Goal: Communication & Community: Answer question/provide support

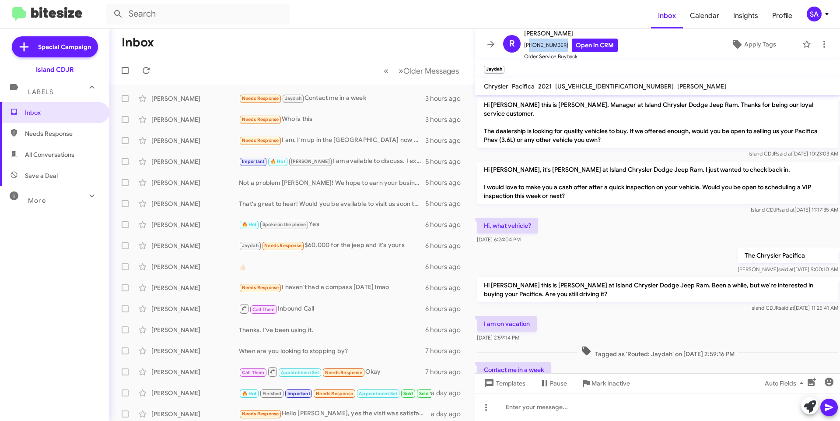
scroll to position [57, 0]
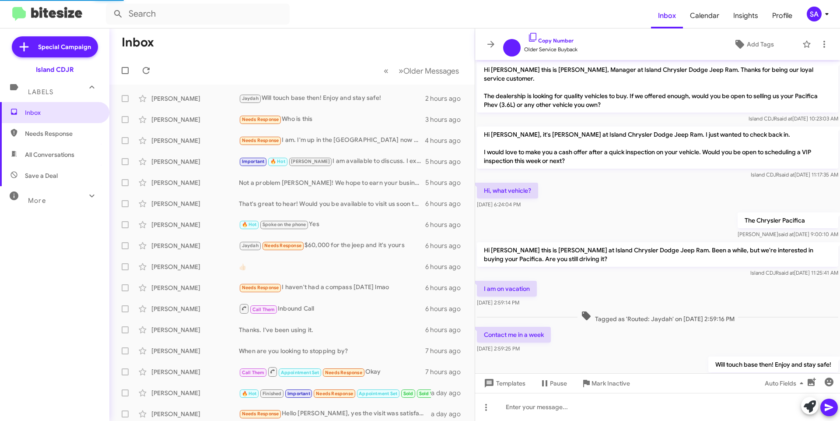
scroll to position [22, 0]
